Goal: Task Accomplishment & Management: Use online tool/utility

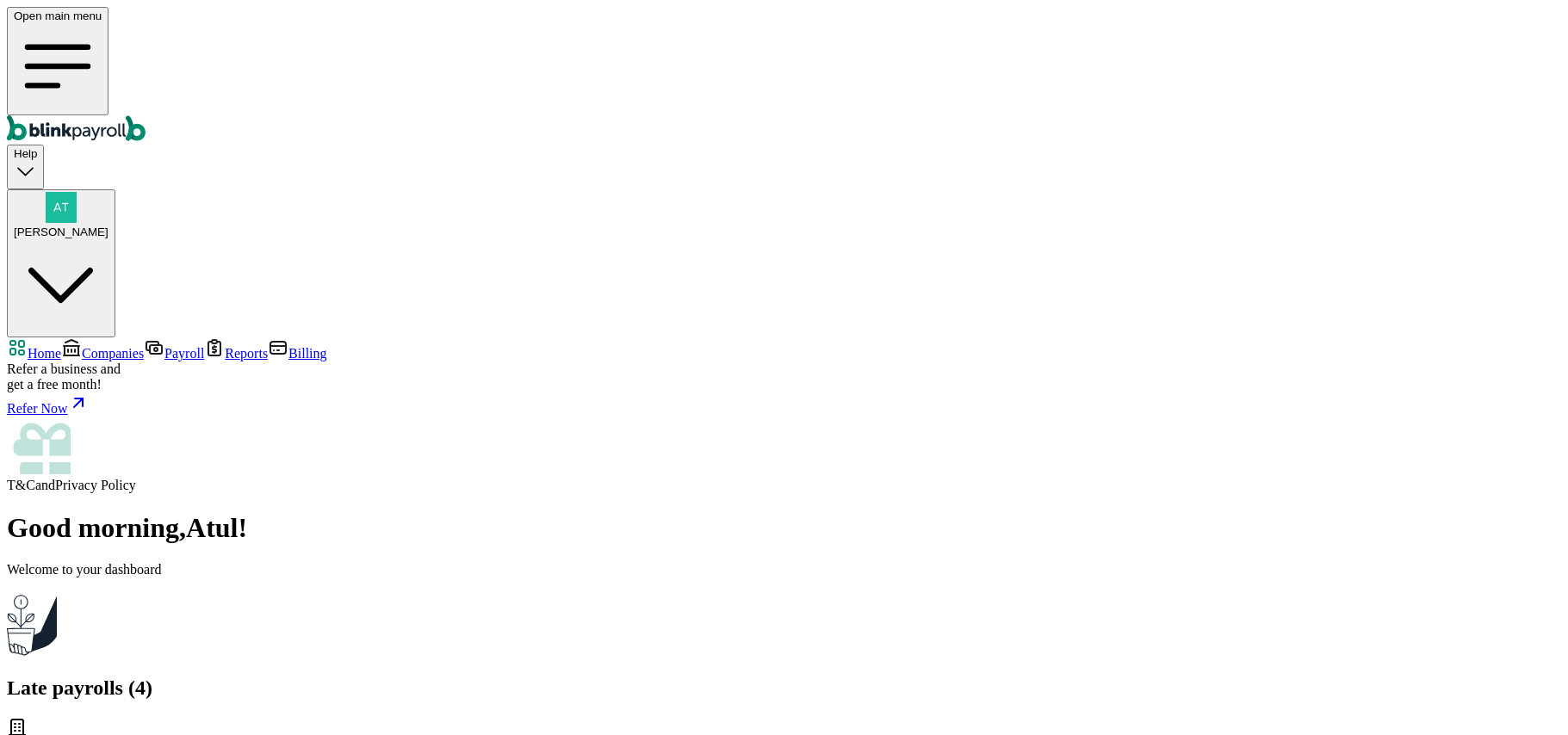
click at [97, 346] on span "Companies" at bounding box center [112, 353] width 62 height 15
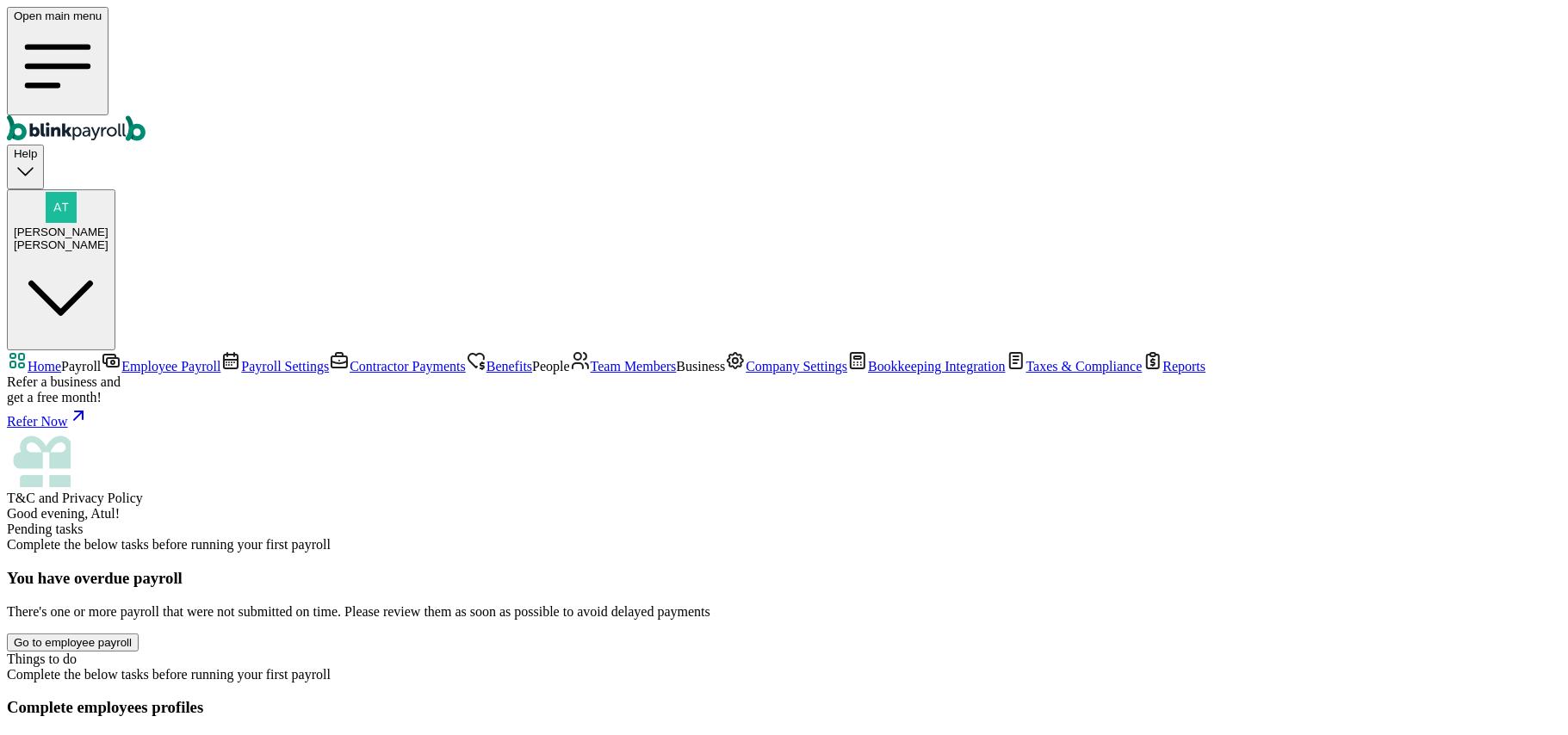
click at [143, 359] on span "Employee Payroll" at bounding box center [171, 366] width 99 height 15
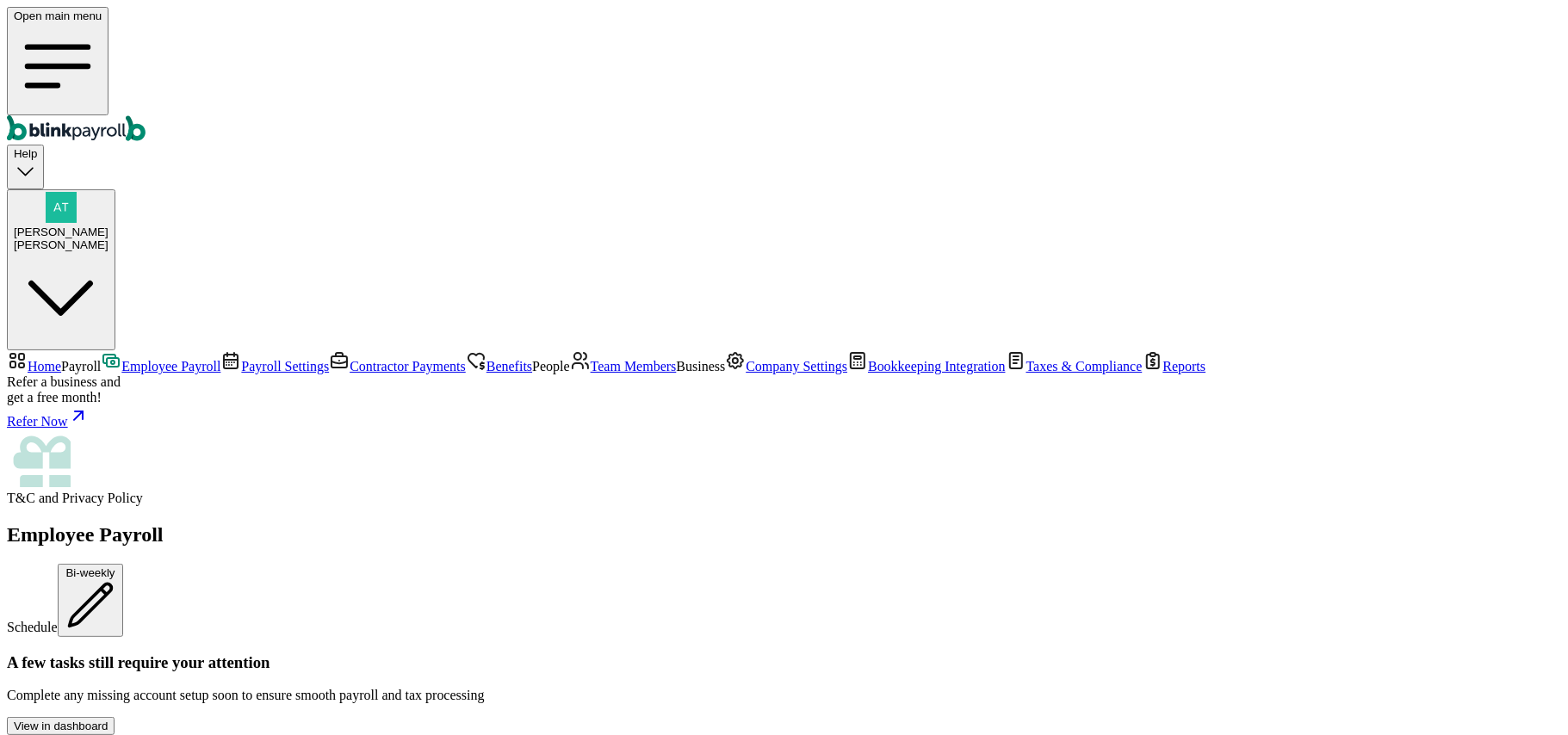
scroll to position [459, 0]
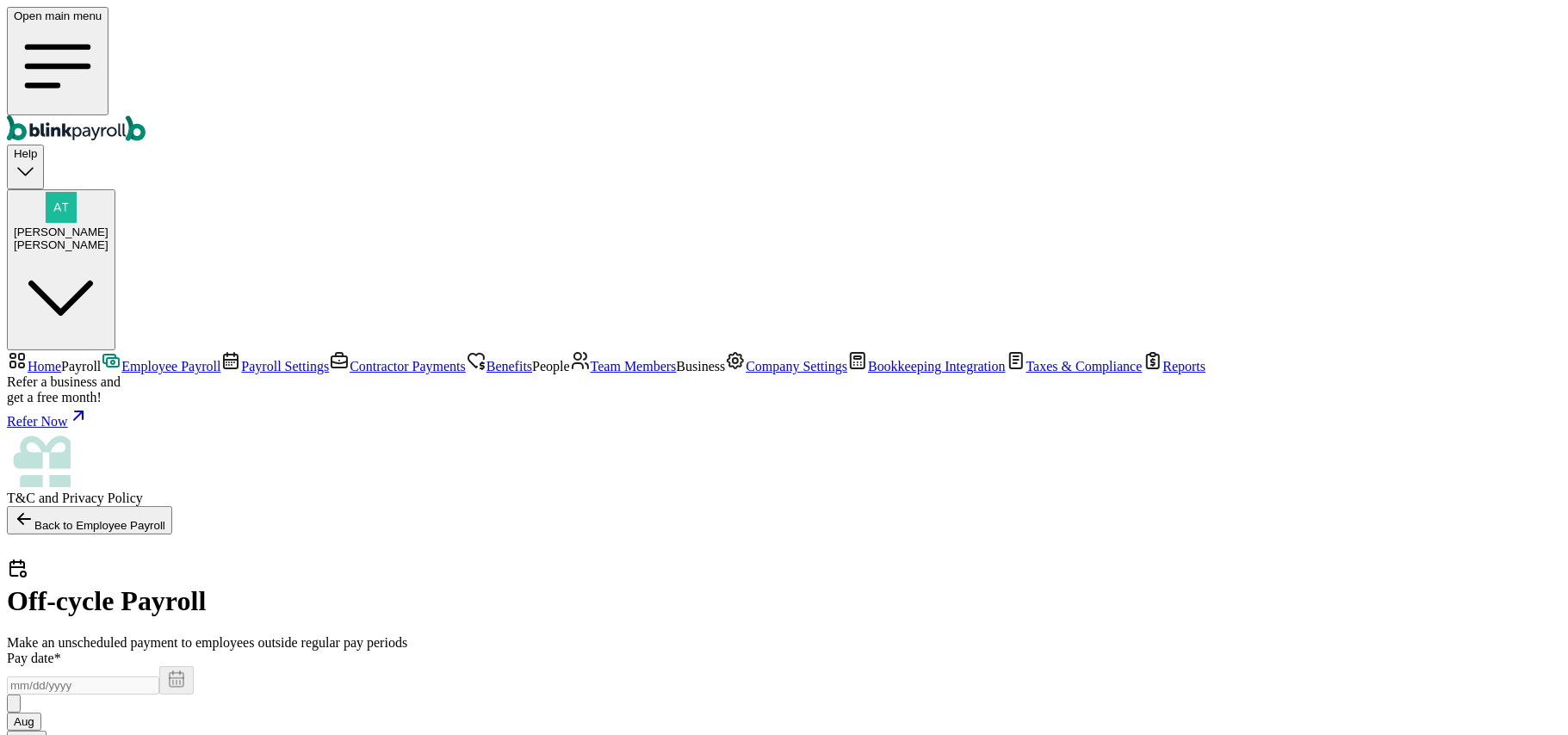
select select "direct_deposit"
